Goal: Task Accomplishment & Management: Use online tool/utility

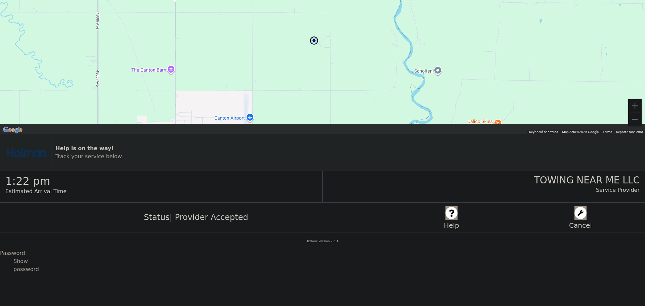
drag, startPoint x: 317, startPoint y: 85, endPoint x: 305, endPoint y: 47, distance: 40.5
click at [305, 47] on div at bounding box center [322, 67] width 645 height 134
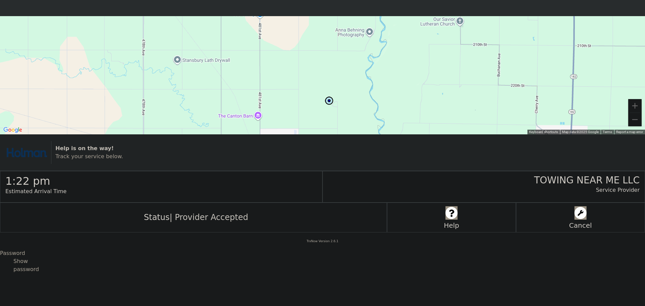
click at [333, 153] on div "← Move left → Move right ↑ Move up ↓ Move down + Zoom in - Zoom out Home Jump l…" at bounding box center [322, 122] width 645 height 244
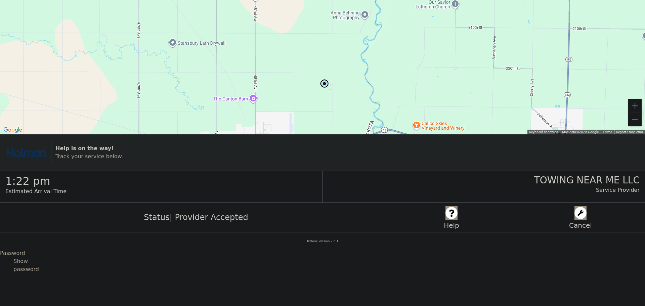
drag, startPoint x: 311, startPoint y: 49, endPoint x: 316, endPoint y: 77, distance: 28.7
click at [311, 48] on div at bounding box center [322, 67] width 645 height 134
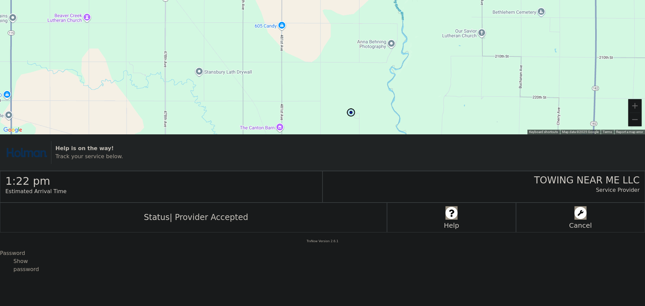
drag, startPoint x: 255, startPoint y: 63, endPoint x: 259, endPoint y: 93, distance: 30.5
click at [259, 93] on div at bounding box center [322, 67] width 645 height 134
